Goal: Use online tool/utility: Utilize a website feature to perform a specific function

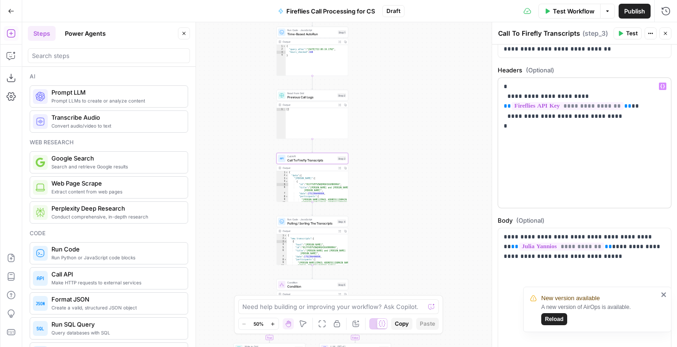
scroll to position [111, 0]
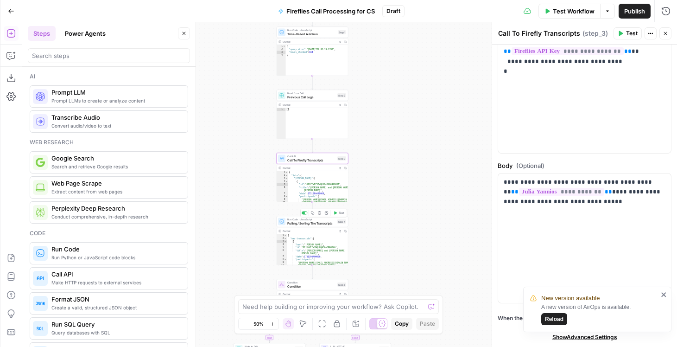
click at [320, 224] on span "Pulling / Sorting The Transcripts" at bounding box center [311, 223] width 48 height 5
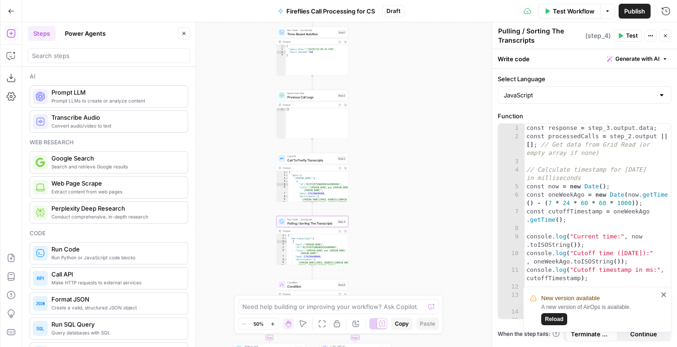
click at [396, 199] on div "true false Workflow Set Inputs Inputs Get Knowledge Base File Sales Collateral …" at bounding box center [349, 184] width 655 height 325
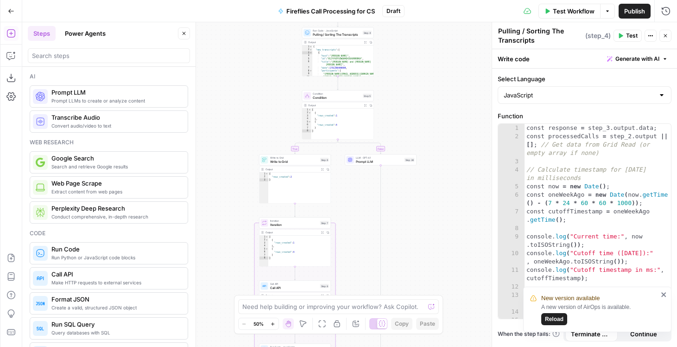
drag, startPoint x: 402, startPoint y: 246, endPoint x: 427, endPoint y: 57, distance: 190.4
click at [427, 57] on div "true false Workflow Set Inputs Inputs Get Knowledge Base File Sales Collateral …" at bounding box center [349, 184] width 655 height 325
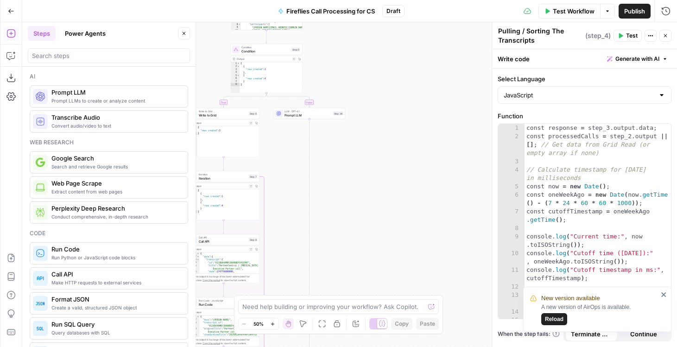
drag, startPoint x: 432, startPoint y: 195, endPoint x: 349, endPoint y: 174, distance: 86.0
click at [349, 174] on div "true false Workflow Set Inputs Inputs Get Knowledge Base File Sales Collateral …" at bounding box center [349, 184] width 655 height 325
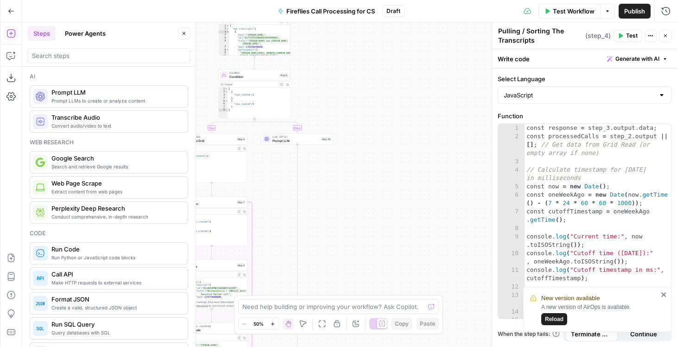
drag, startPoint x: 349, startPoint y: 174, endPoint x: 402, endPoint y: 266, distance: 106.8
click at [402, 266] on div "true false Workflow Set Inputs Inputs Get Knowledge Base File Sales Collateral …" at bounding box center [349, 184] width 655 height 325
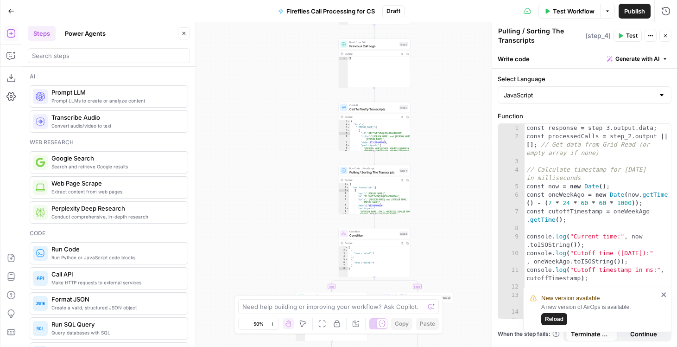
drag, startPoint x: 375, startPoint y: 189, endPoint x: 453, endPoint y: 274, distance: 115.8
click at [453, 274] on div "true false Workflow Set Inputs Inputs Get Knowledge Base File Sales Collateral …" at bounding box center [349, 184] width 655 height 325
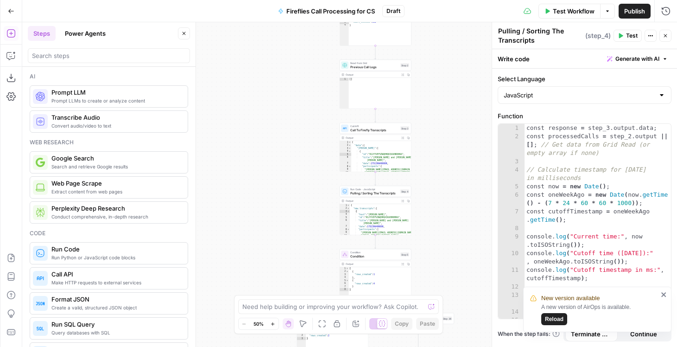
drag, startPoint x: 451, startPoint y: 186, endPoint x: 360, endPoint y: 201, distance: 91.7
click at [361, 201] on div "true false Workflow Set Inputs Inputs Get Knowledge Base File Sales Collateral …" at bounding box center [349, 184] width 655 height 325
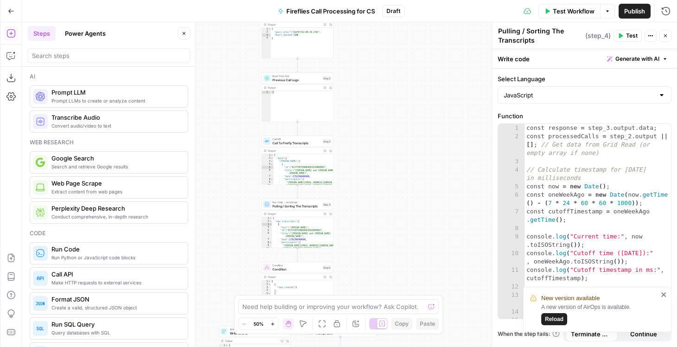
click at [299, 146] on div "Call API Call To Firefly Transcripts Step 3 Copy step Delete step Add Note Test" at bounding box center [298, 141] width 72 height 11
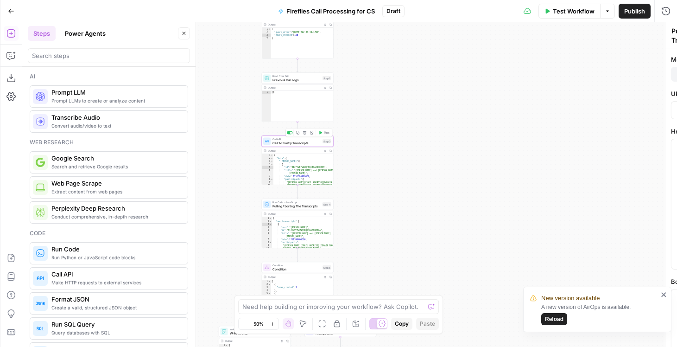
type textarea "Call To Firefly Transcripts"
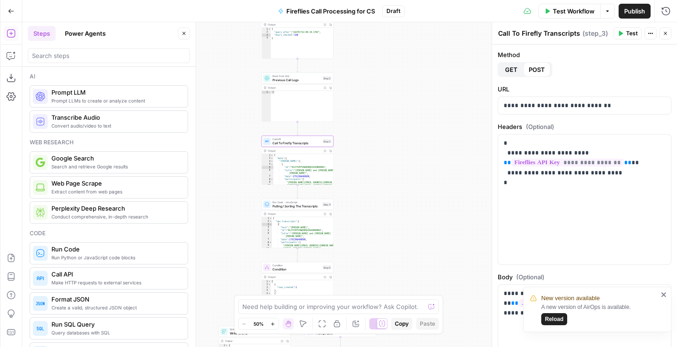
click at [408, 171] on div "true false Workflow Set Inputs Inputs Get Knowledge Base File Sales Collateral …" at bounding box center [349, 184] width 655 height 325
click at [287, 145] on span "Call To Firefly Transcripts" at bounding box center [297, 142] width 48 height 5
click at [281, 140] on span "Call API" at bounding box center [297, 139] width 48 height 4
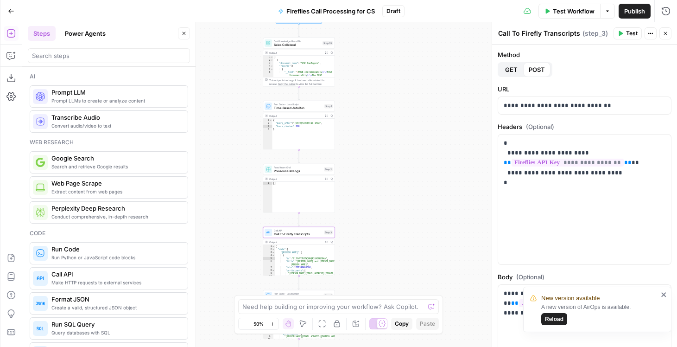
drag, startPoint x: 353, startPoint y: 63, endPoint x: 353, endPoint y: 150, distance: 87.6
click at [353, 150] on div "true false Workflow Set Inputs Inputs Get Knowledge Base File Sales Collateral …" at bounding box center [349, 184] width 655 height 325
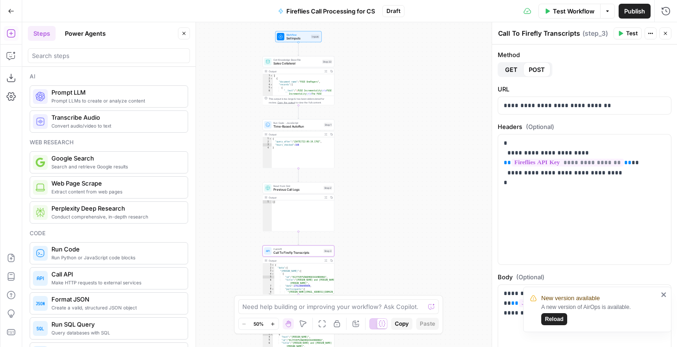
drag, startPoint x: 351, startPoint y: 66, endPoint x: 351, endPoint y: 136, distance: 70.0
click at [351, 136] on div "true false Workflow Set Inputs Inputs Get Knowledge Base File Sales Collateral …" at bounding box center [349, 184] width 655 height 325
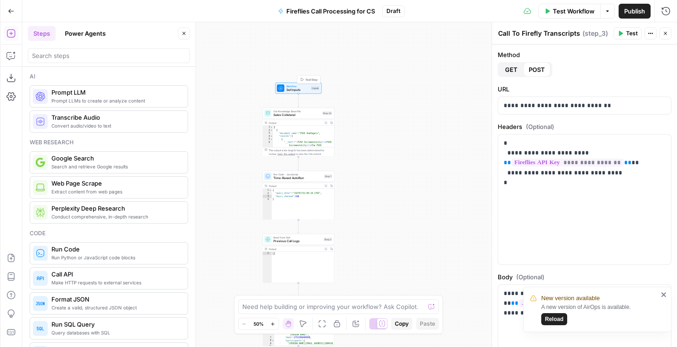
click at [294, 92] on div "Workflow Set Inputs Inputs Test Step" at bounding box center [298, 88] width 46 height 11
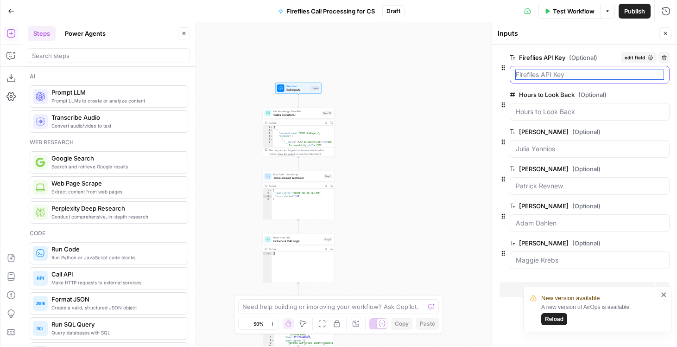
click at [566, 77] on Key "Fireflies API Key (Optional)" at bounding box center [590, 74] width 148 height 9
click at [637, 59] on span "edit field" at bounding box center [635, 57] width 20 height 7
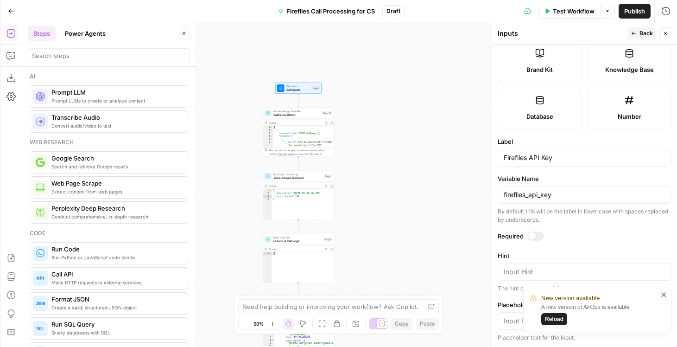
scroll to position [260, 0]
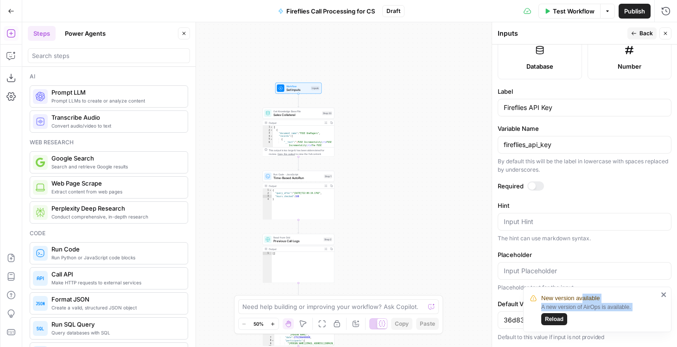
drag, startPoint x: 583, startPoint y: 301, endPoint x: 427, endPoint y: 162, distance: 208.5
click at [427, 164] on div "New version available A new version of AirOps is available. Reload PartnerCentr…" at bounding box center [338, 173] width 677 height 347
click at [665, 291] on icon "close" at bounding box center [664, 294] width 6 height 7
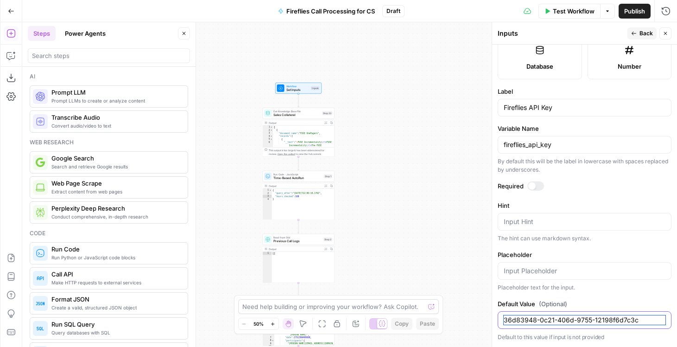
drag, startPoint x: 640, startPoint y: 316, endPoint x: 431, endPoint y: 306, distance: 209.3
click at [434, 306] on body "PartnerCentric Sales Tools New Home Browse Your Data Monitoring Settings Recent…" at bounding box center [338, 173] width 677 height 347
paste input "dcf77b0e-15db-4568-a9ad-b8d459d0d859"
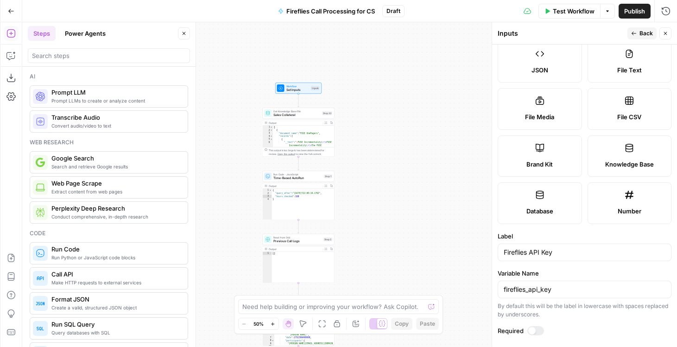
scroll to position [0, 0]
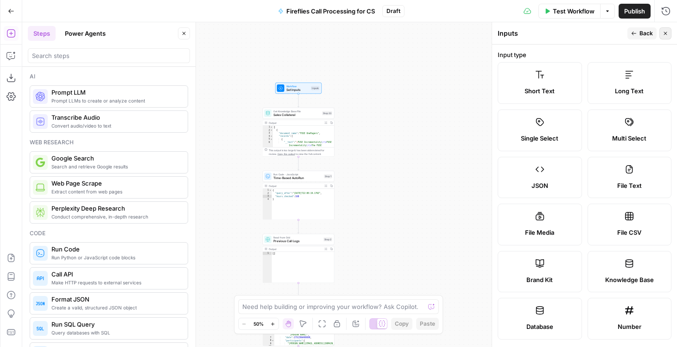
type input "dcf77b0e-15db-4568-a9ad-b8d459d0d859"
click at [667, 37] on button "Close" at bounding box center [666, 33] width 12 height 12
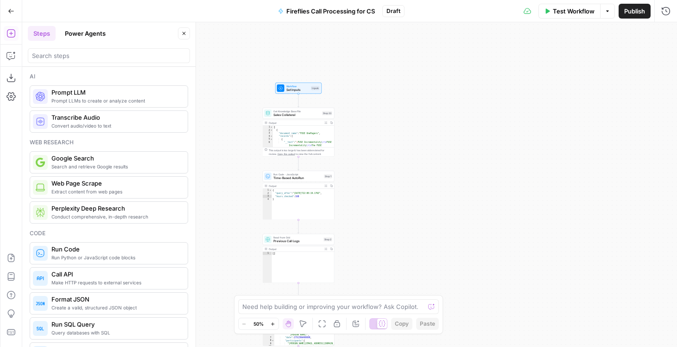
click at [354, 109] on div "true false Workflow Set Inputs Inputs Get Knowledge Base File Sales Collateral …" at bounding box center [349, 184] width 655 height 325
click at [292, 92] on span "Set Inputs" at bounding box center [298, 90] width 23 height 5
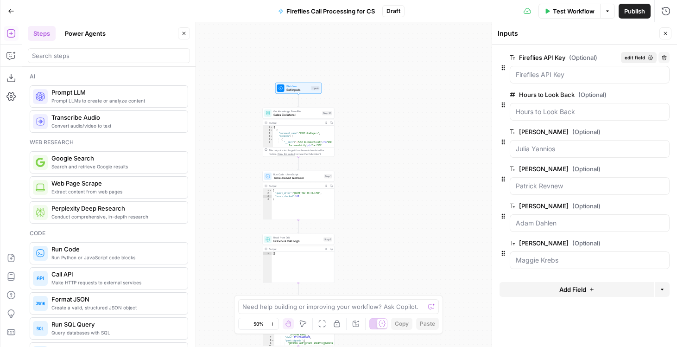
click at [647, 60] on button "edit field" at bounding box center [639, 57] width 36 height 11
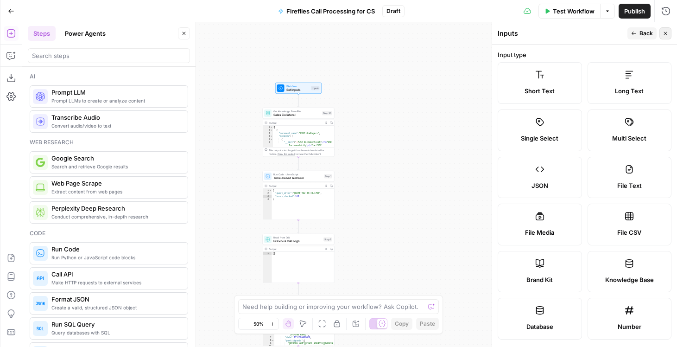
click at [661, 35] on button "Close" at bounding box center [666, 33] width 12 height 12
